Goal: Communication & Community: Ask a question

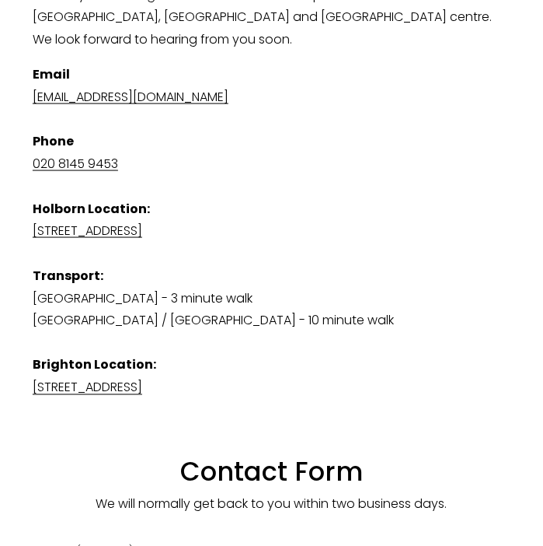
scroll to position [1450, 0]
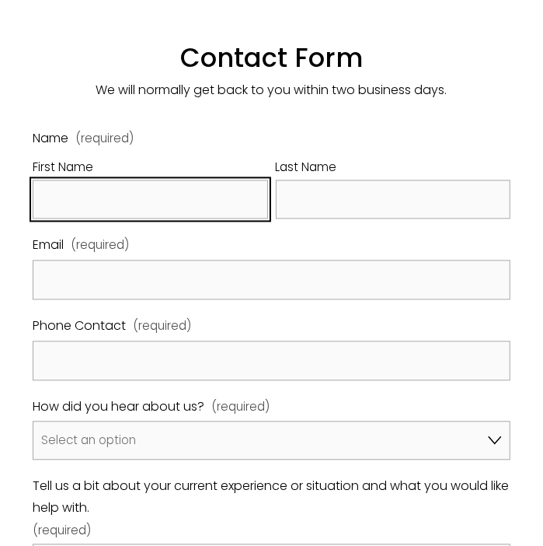
click at [99, 183] on input "First Name" at bounding box center [150, 200] width 235 height 40
type input "[PERSON_NAME]"
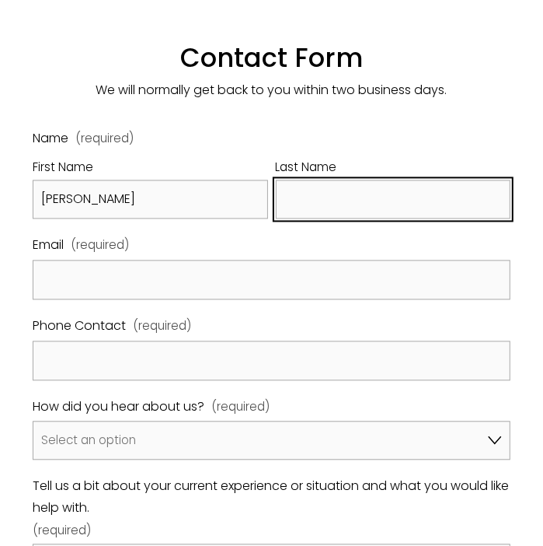
type input "[PERSON_NAME]"
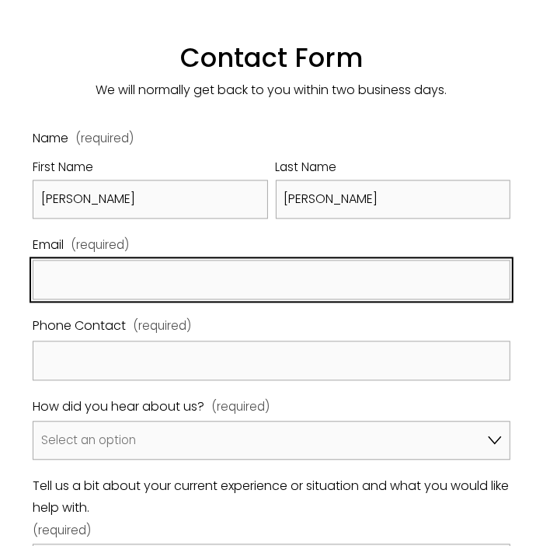
type input "[PERSON_NAME][EMAIL_ADDRESS][DOMAIN_NAME]"
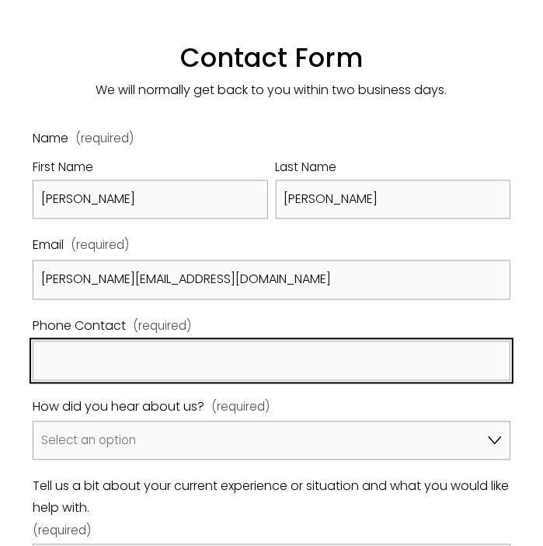
type input "2533656828"
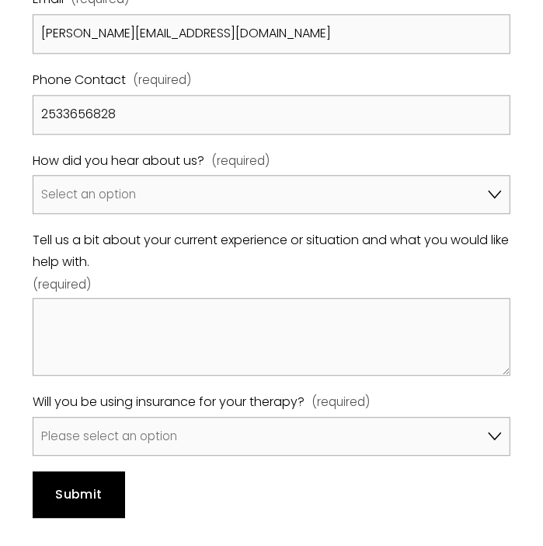
scroll to position [1761, 0]
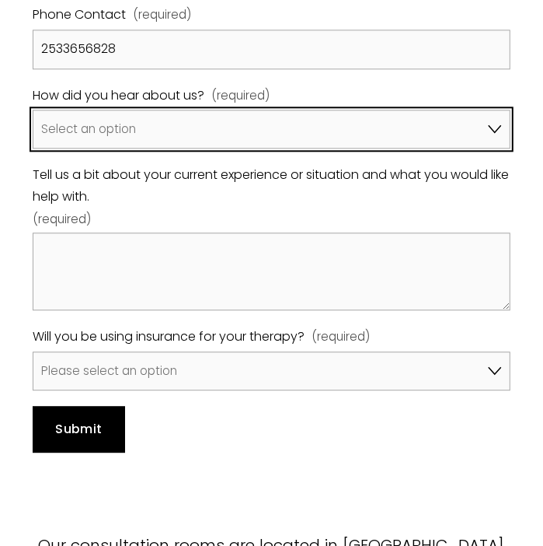
click at [105, 110] on select "Select an option Google A friend/family member told me about you I've been refe…" at bounding box center [272, 129] width 478 height 38
select select "Google"
click at [33, 110] on select "Select an option Google A friend/family member told me about you I've been refe…" at bounding box center [272, 129] width 478 height 38
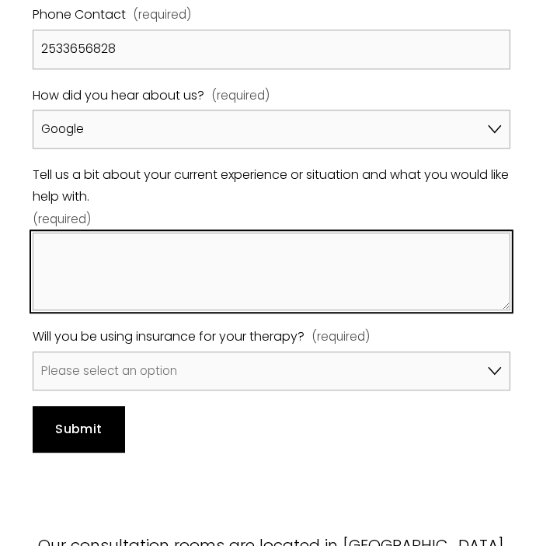
click at [181, 232] on textarea "Tell us a bit about your current experience or situation and what you would lik…" at bounding box center [272, 271] width 478 height 78
paste textarea "Hi! Being a caregiver for a senior loved one is such a meaningful role, but let…"
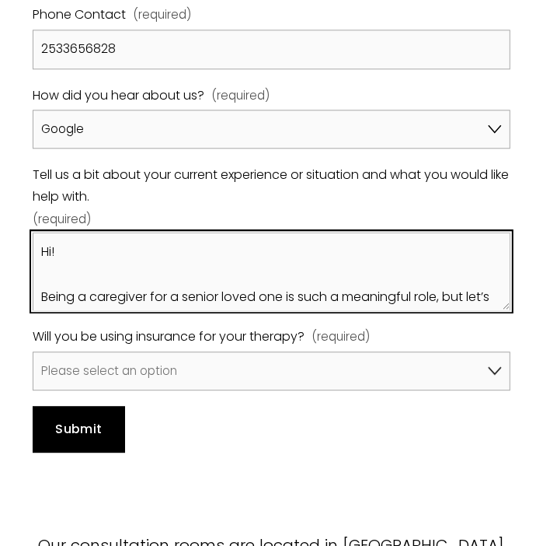
scroll to position [556, 0]
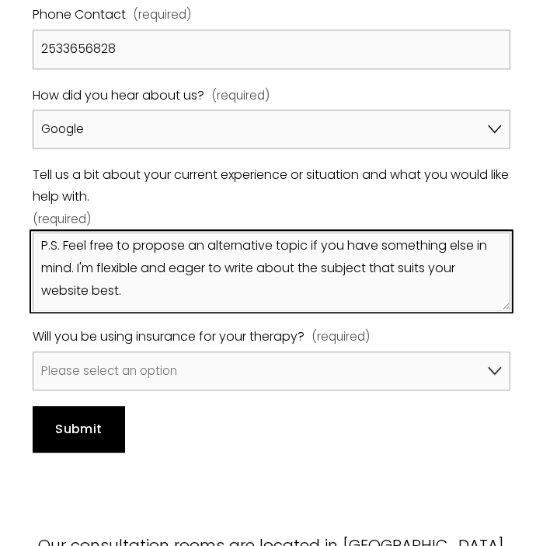
type textarea "Hi! Being a caregiver for a senior loved one is such a meaningful role, but let…"
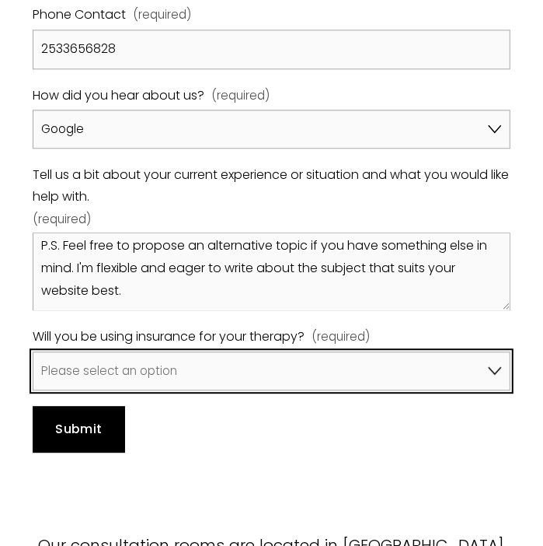
click at [152, 351] on select "Please select an option No, I won't be using insurance Yes, I will be using Avi…" at bounding box center [272, 370] width 478 height 38
select select "No, I won't be using insurance"
click at [33, 351] on select "Please select an option No, I won't be using insurance Yes, I will be using Avi…" at bounding box center [272, 370] width 478 height 38
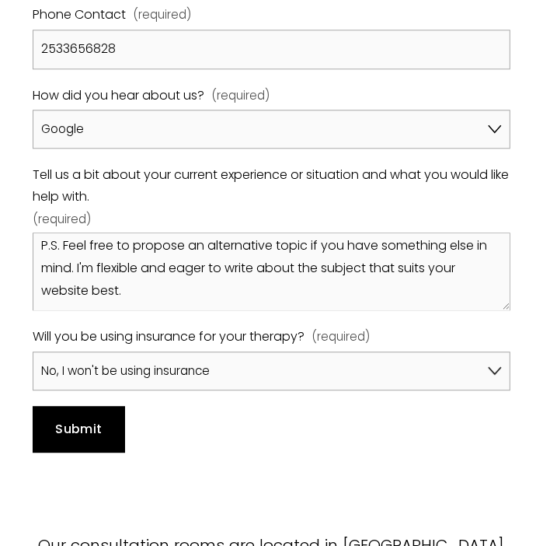
click at [104, 406] on button "Submit Submit" at bounding box center [79, 429] width 92 height 47
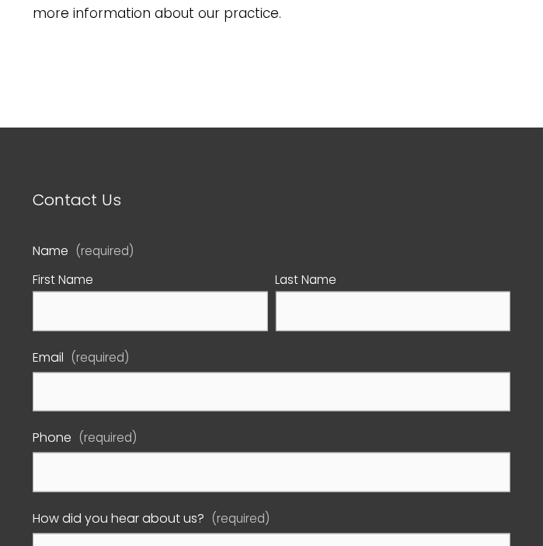
scroll to position [725, 0]
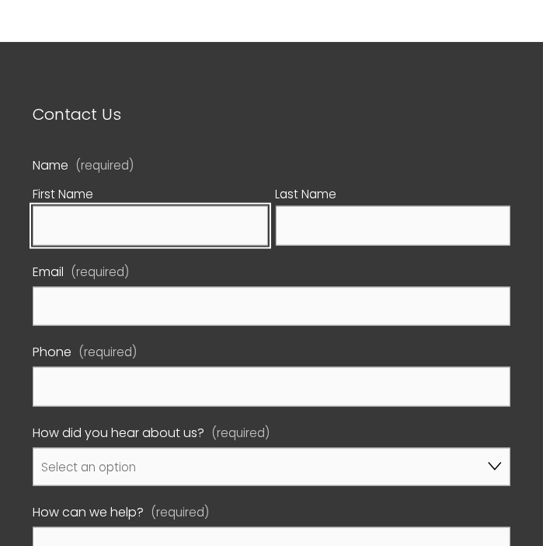
drag, startPoint x: 91, startPoint y: 211, endPoint x: 106, endPoint y: 218, distance: 16.7
click at [91, 211] on input "First Name" at bounding box center [150, 226] width 235 height 40
type input "[PERSON_NAME]"
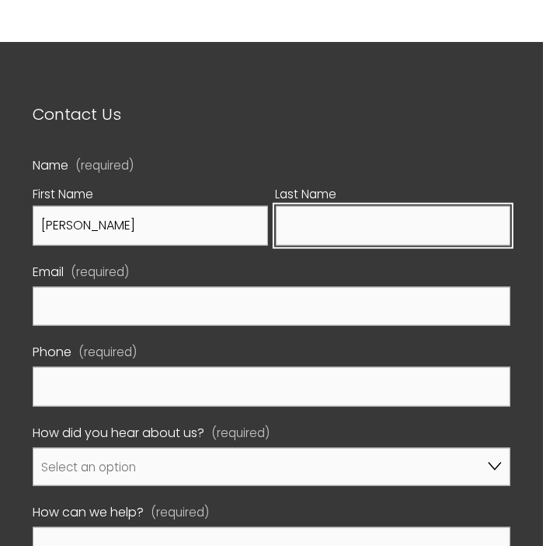
type input "[PERSON_NAME]"
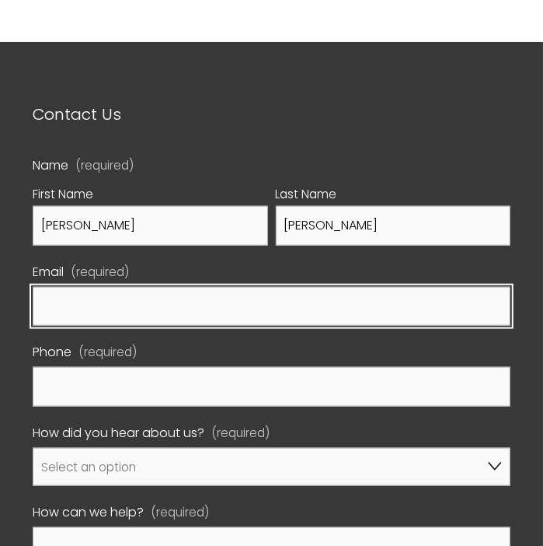
type input "[PERSON_NAME][EMAIL_ADDRESS][DOMAIN_NAME]"
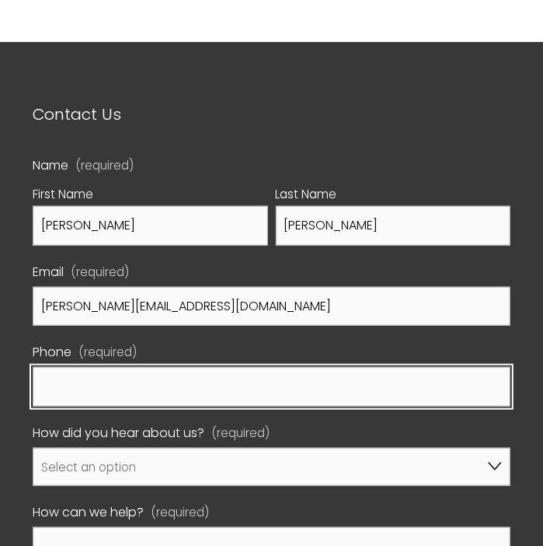
type input "2533656828"
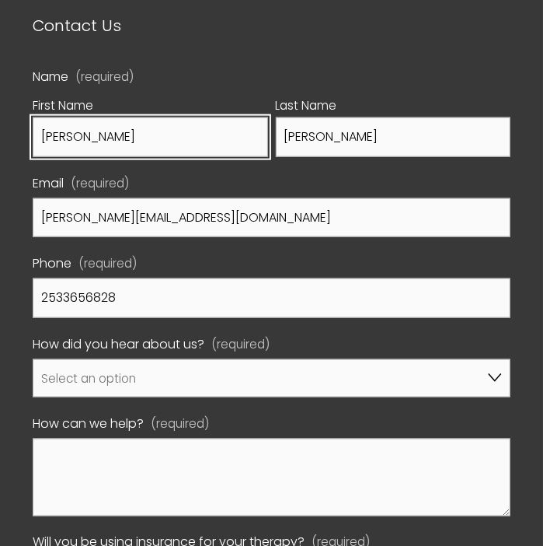
scroll to position [933, 0]
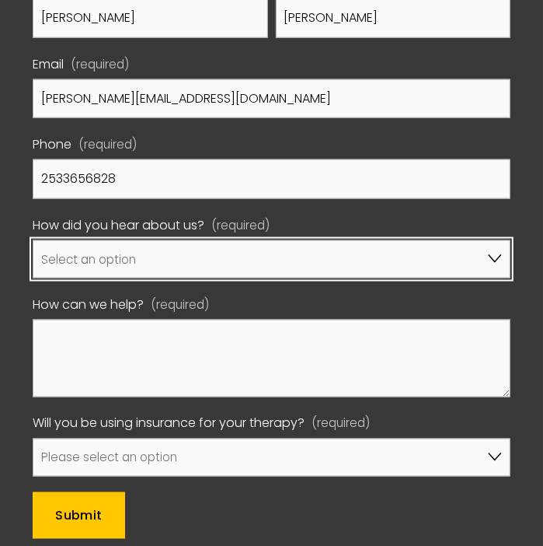
click at [204, 244] on select "Select an option Google A friend/family member told me about you I've been refe…" at bounding box center [272, 259] width 478 height 38
select select "Google"
click at [33, 240] on select "Select an option Google A friend/family member told me about you I've been refe…" at bounding box center [272, 259] width 478 height 38
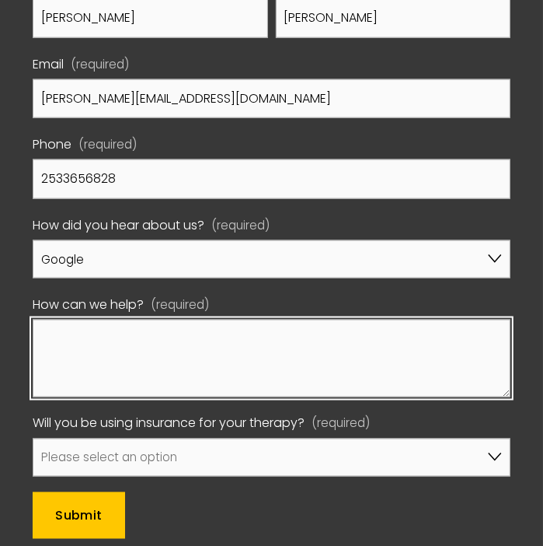
click at [139, 367] on textarea "How can we help? (required)" at bounding box center [272, 358] width 478 height 78
paste textarea "Hi! Being a caregiver for a senior loved one is such a meaningful role, but let…"
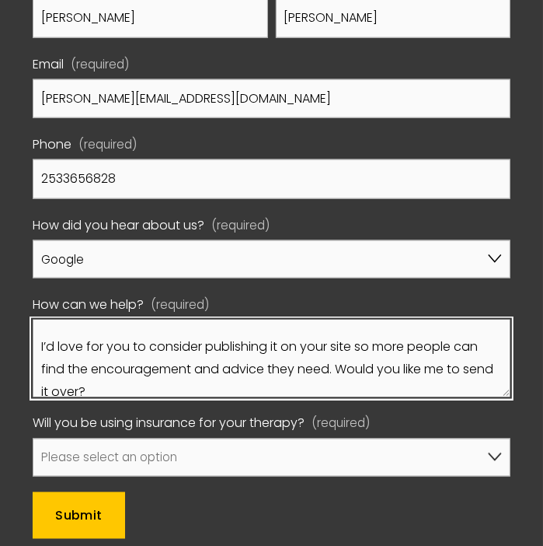
scroll to position [168, 0]
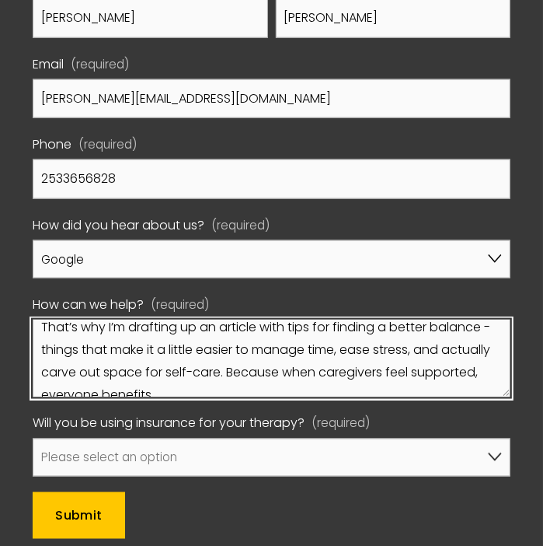
type textarea "Hi! Being a caregiver for a senior loved one is such a meaningful role, but let…"
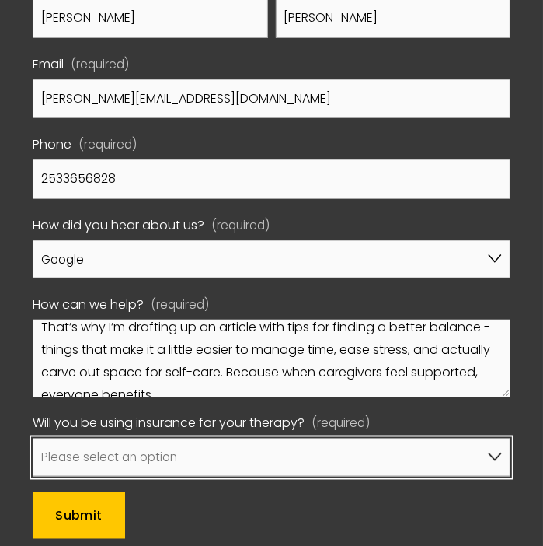
click at [146, 438] on select "Please select an option No, I won't be using insurance Yes, I will be using Axa…" at bounding box center [272, 457] width 478 height 38
select select "No, I won't be using insurance"
click at [33, 438] on select "Please select an option No, I won't be using insurance Yes, I will be using Axa…" at bounding box center [272, 457] width 478 height 38
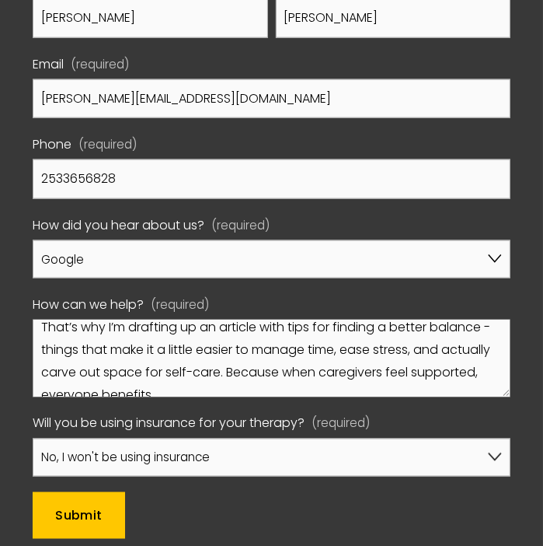
click at [87, 507] on span "Submit" at bounding box center [78, 516] width 47 height 18
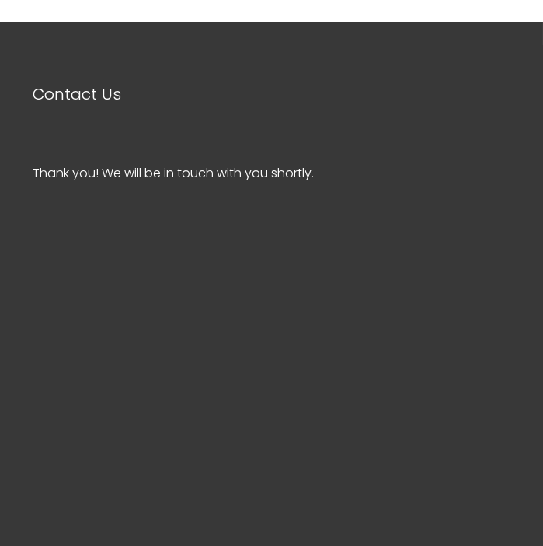
scroll to position [650, 0]
